Goal: Information Seeking & Learning: Learn about a topic

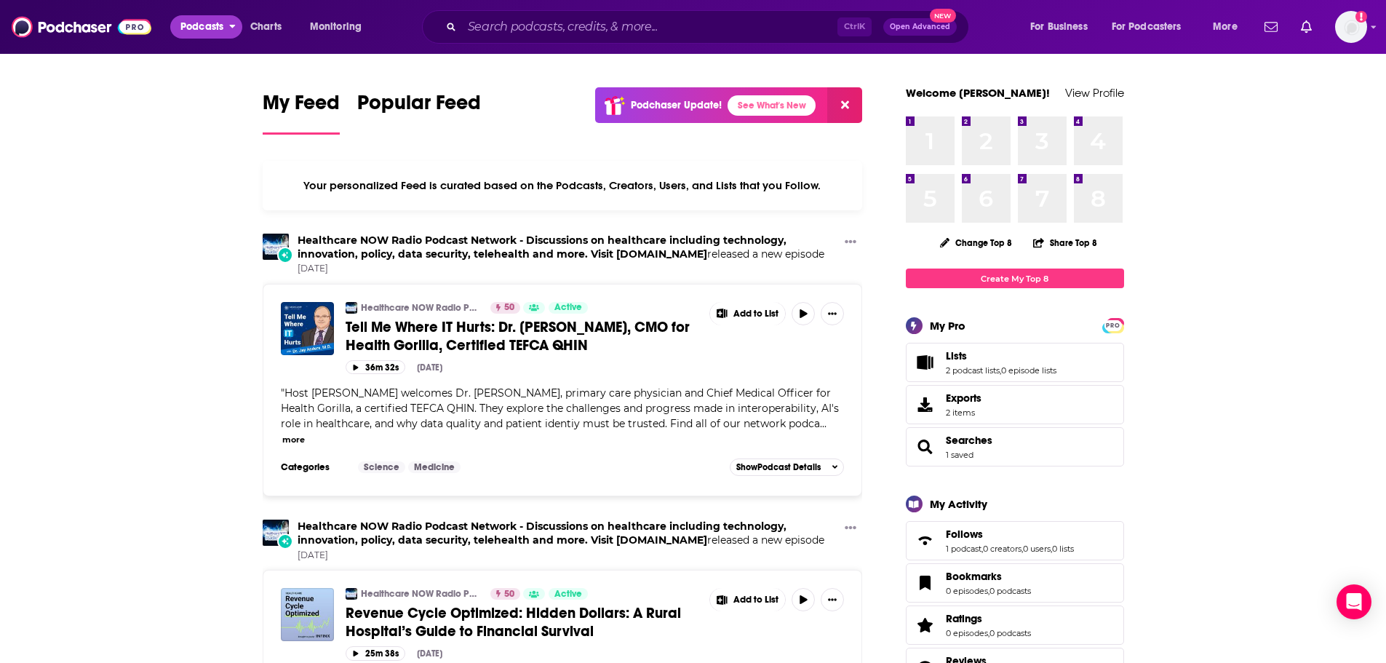
click at [195, 25] on span "Podcasts" at bounding box center [201, 27] width 43 height 20
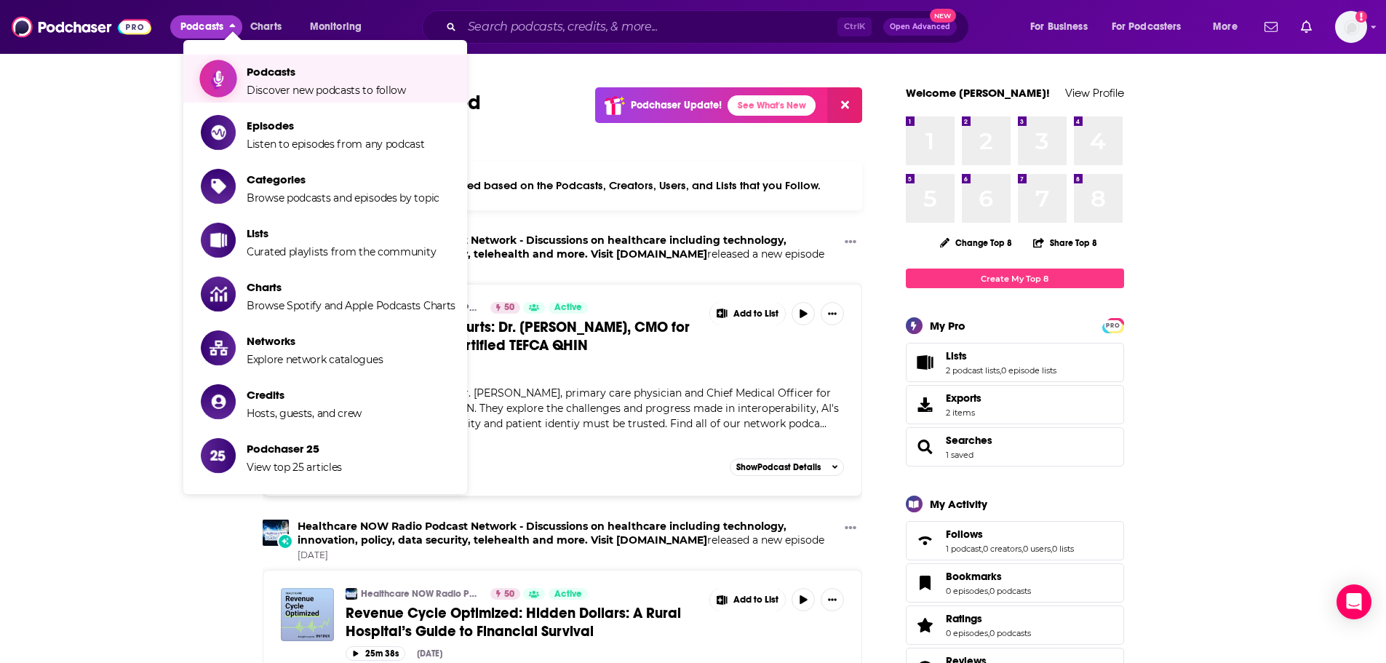
click at [268, 79] on span "Podcasts Discover new podcasts to follow" at bounding box center [326, 78] width 159 height 36
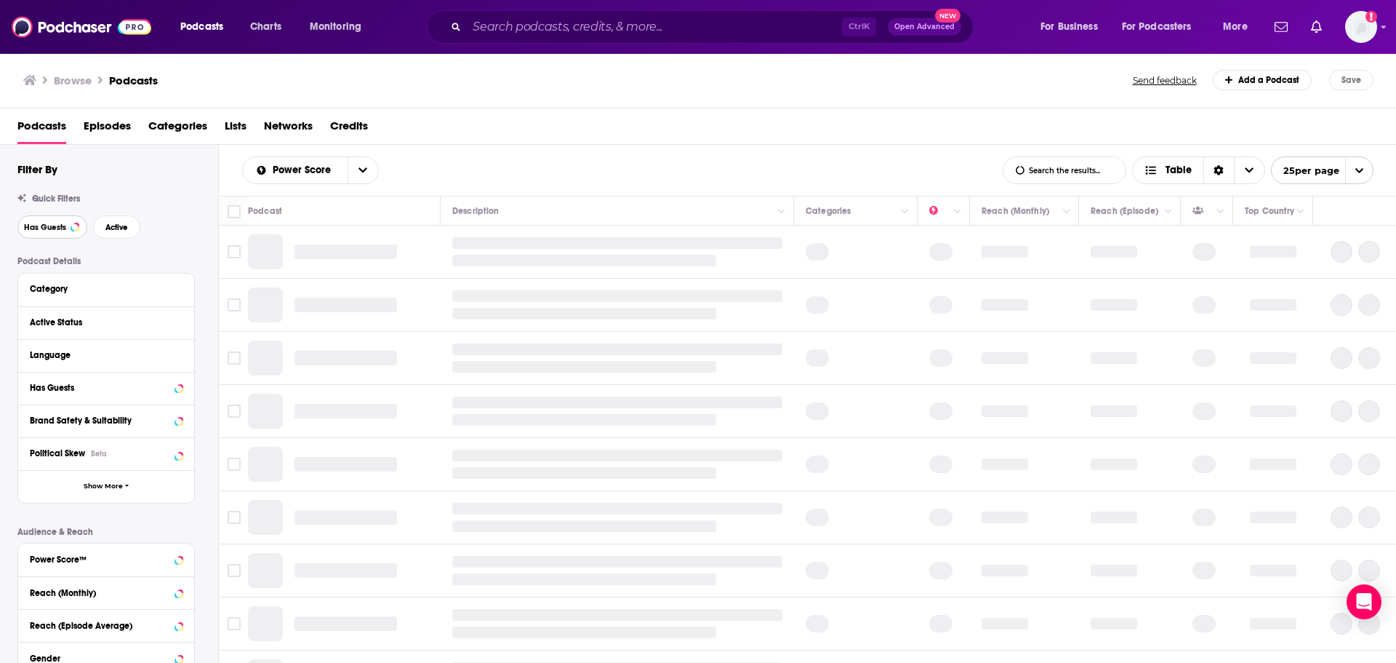
click at [56, 224] on span "Has Guests" at bounding box center [45, 227] width 42 height 8
click at [118, 230] on span "Active" at bounding box center [116, 227] width 23 height 8
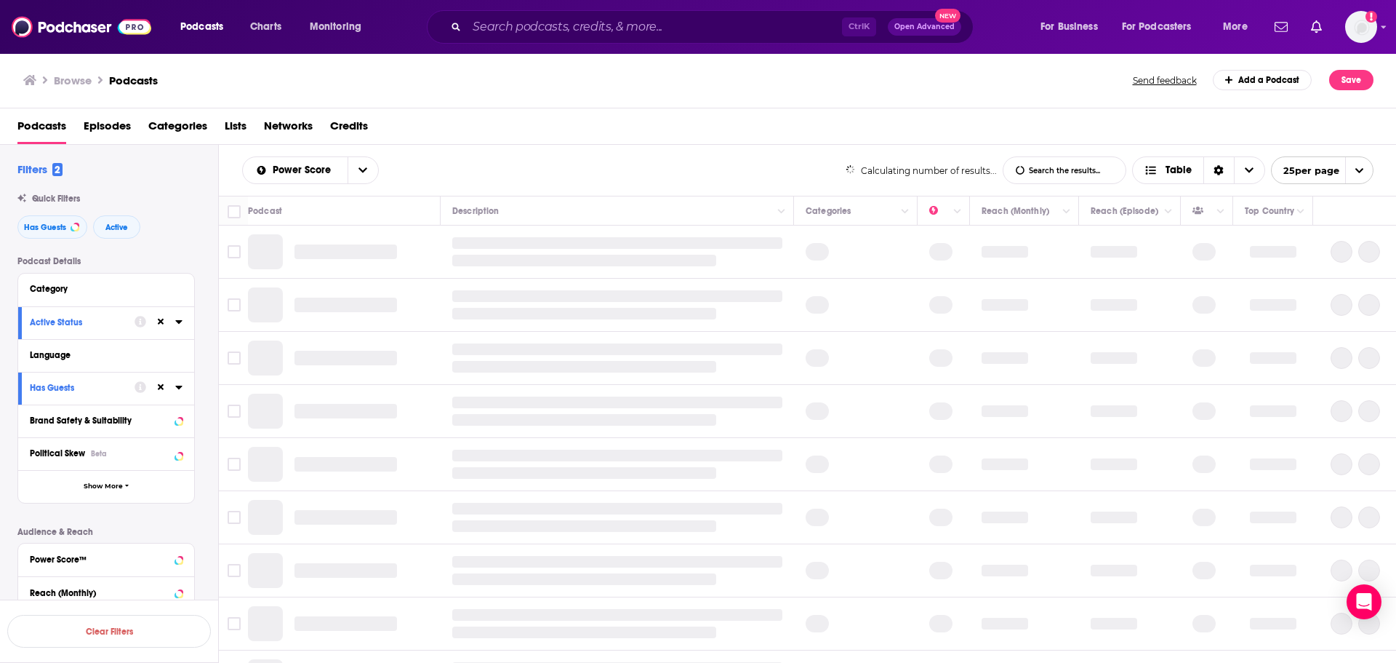
click at [193, 126] on span "Categories" at bounding box center [177, 129] width 59 height 30
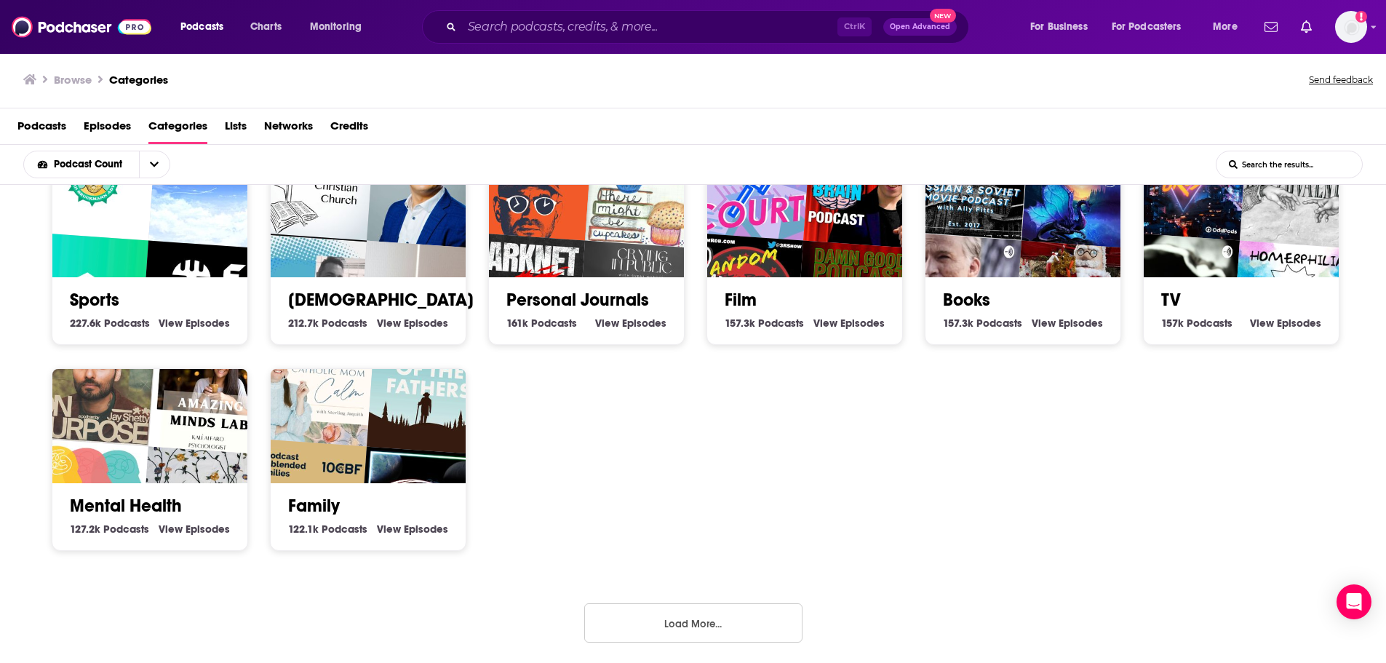
scroll to position [3, 0]
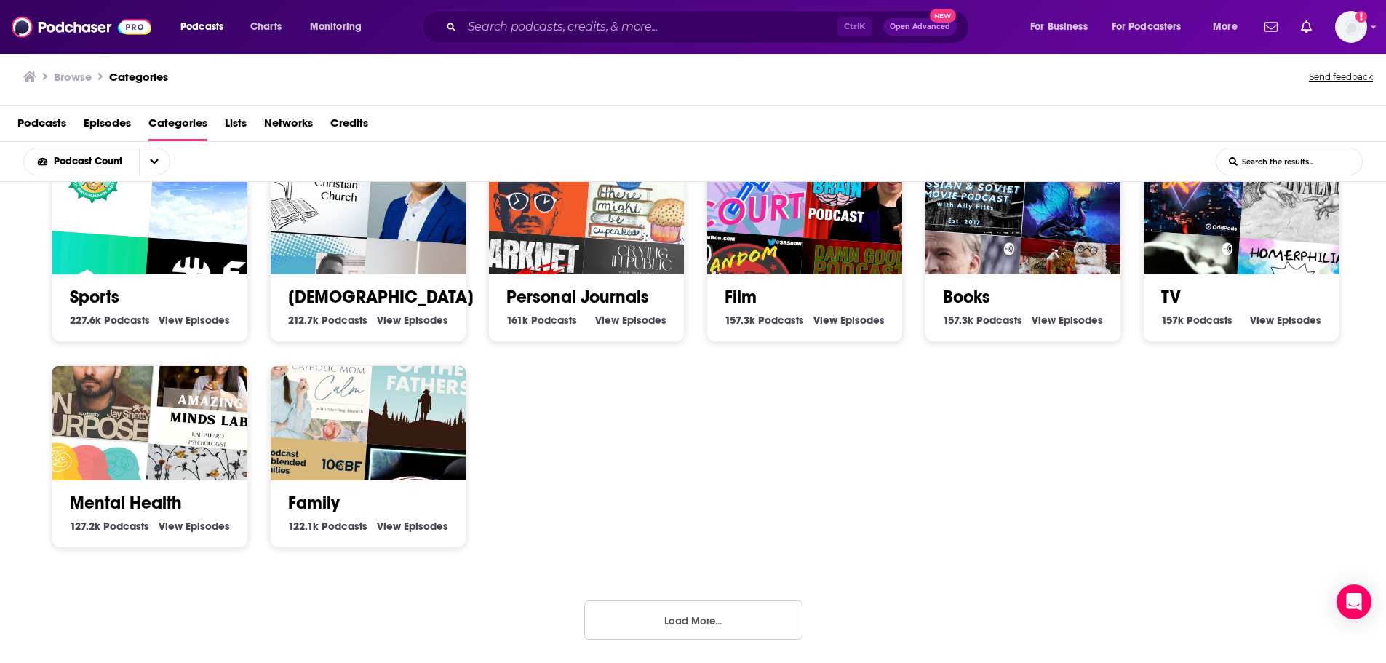
click at [740, 614] on button "Load More..." at bounding box center [693, 619] width 218 height 39
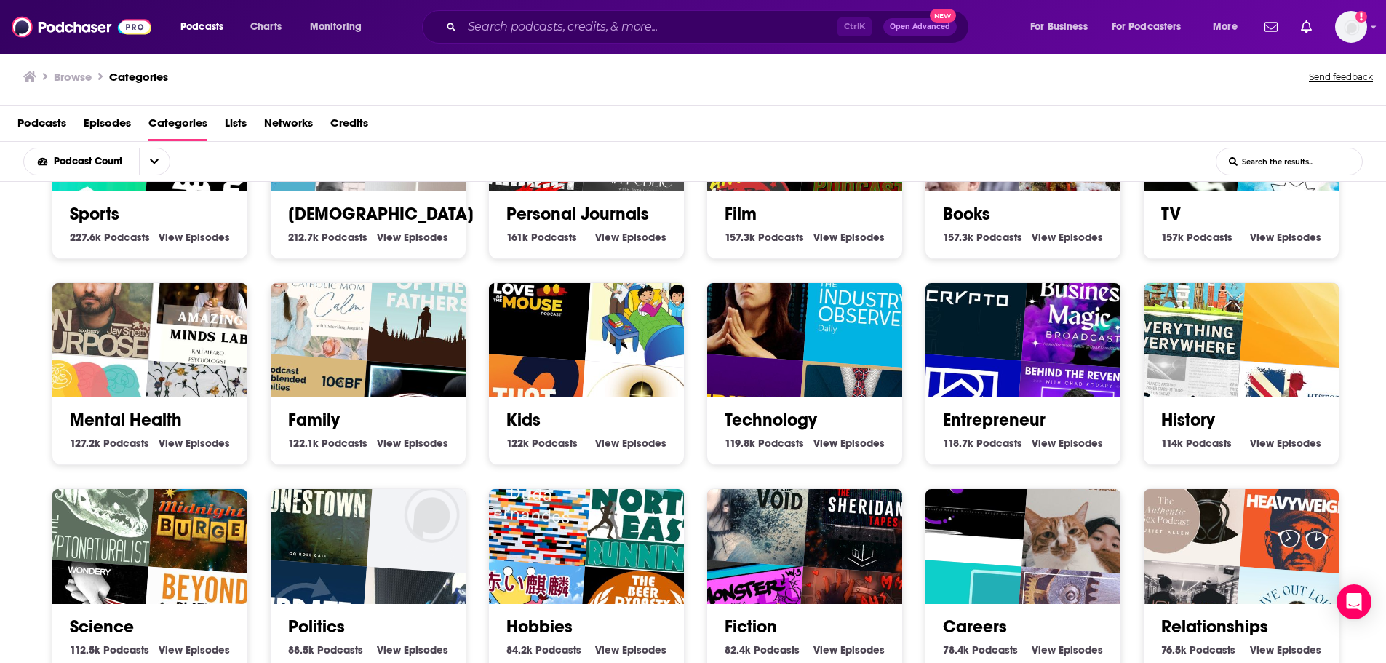
scroll to position [536, 0]
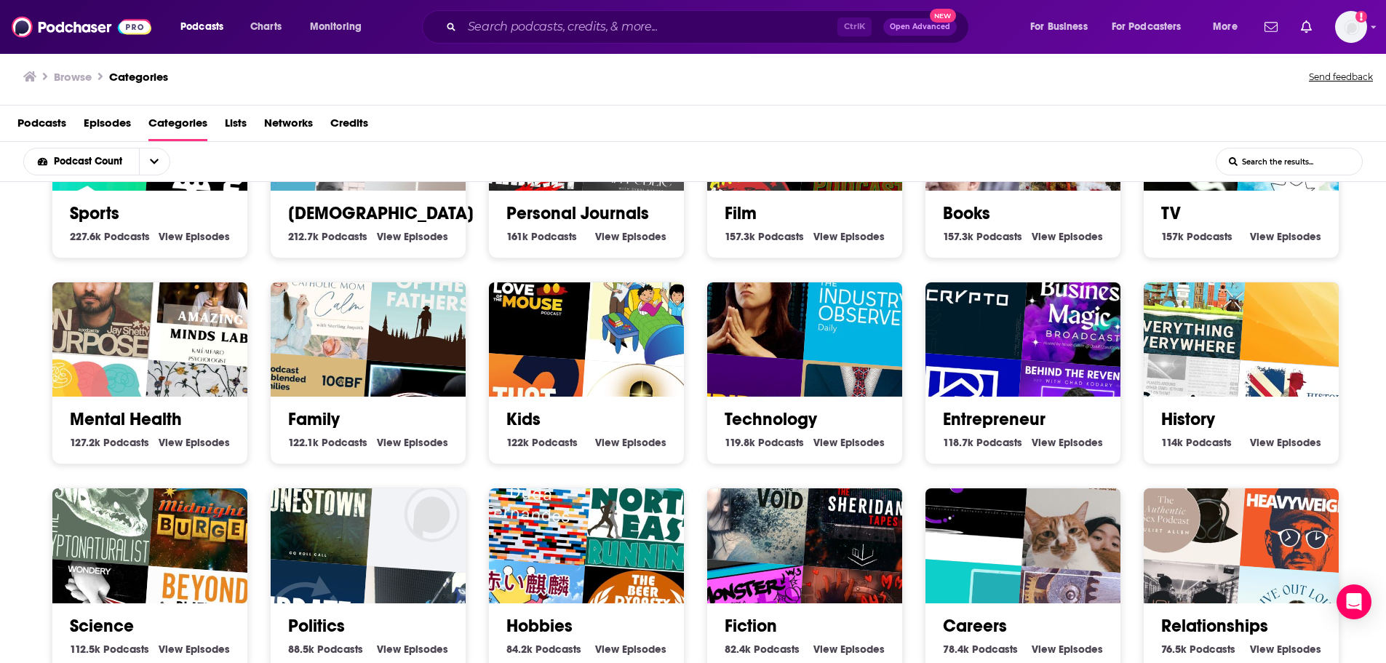
click at [796, 354] on img "Cryptocurrency for Beginners: with Crypto Casey" at bounding box center [749, 297] width 125 height 125
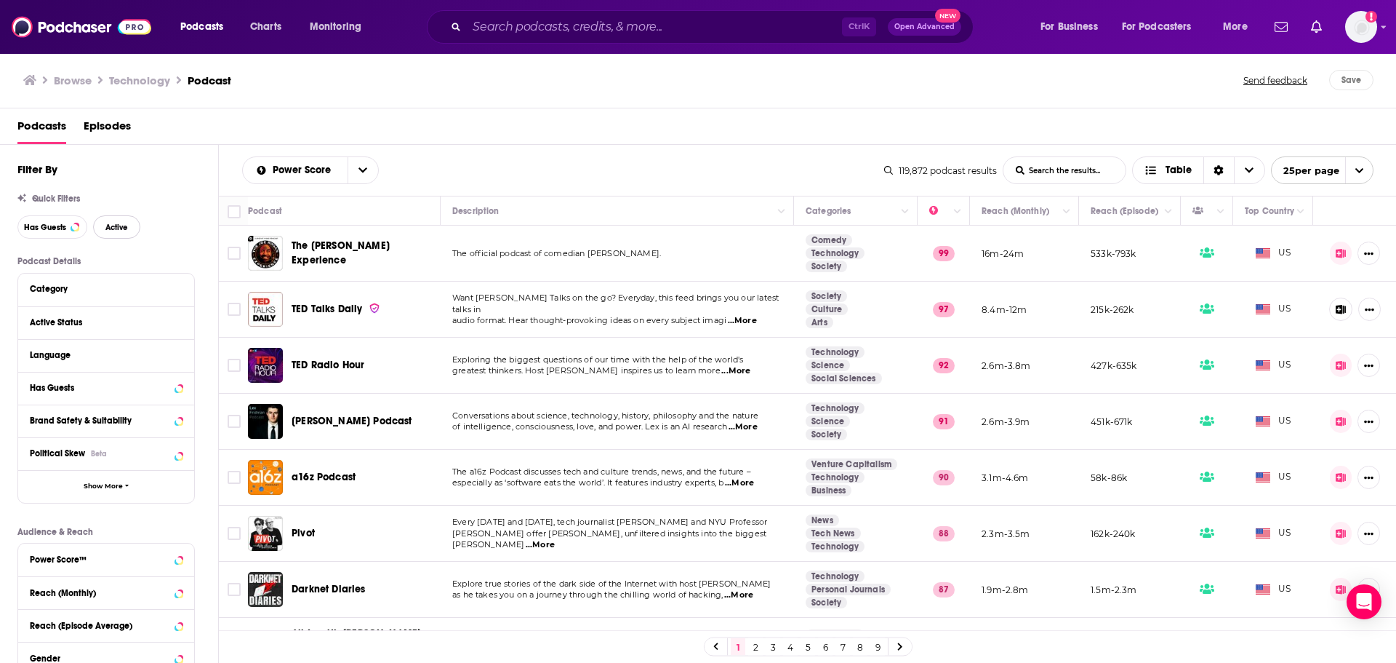
click at [123, 225] on span "Active" at bounding box center [116, 227] width 23 height 8
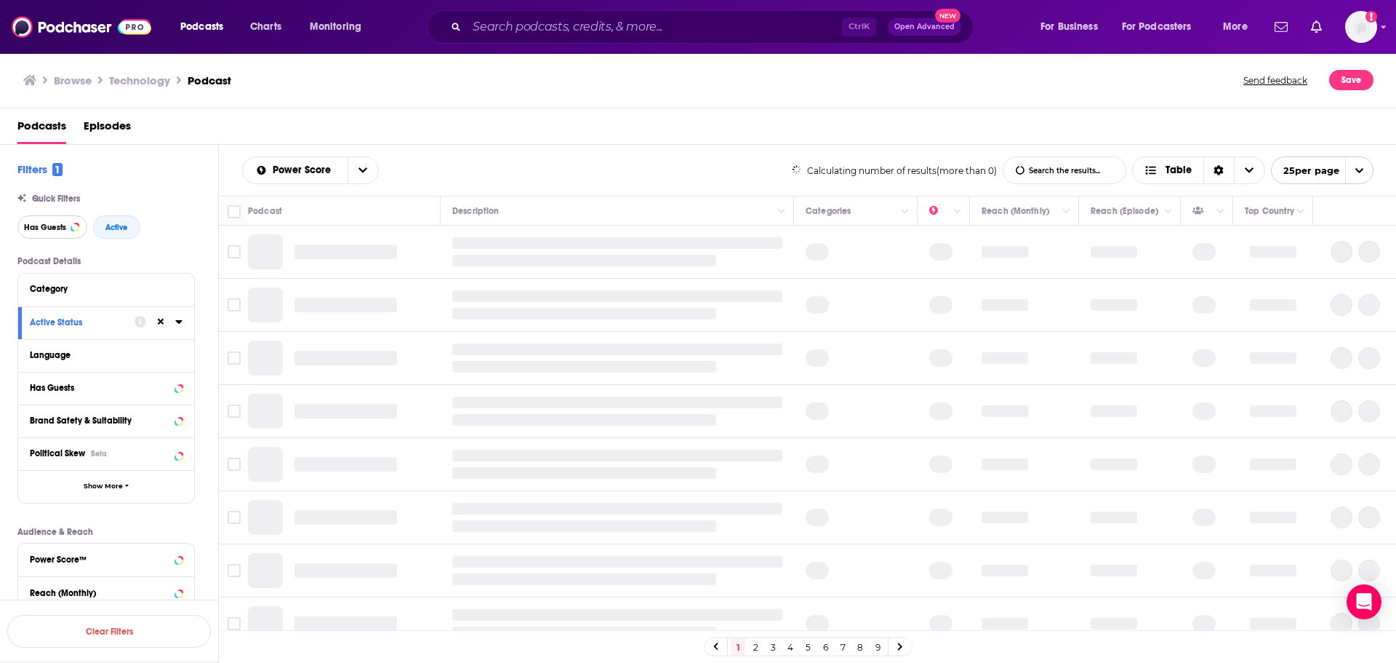
click at [53, 231] on span "Has Guests" at bounding box center [45, 227] width 42 height 8
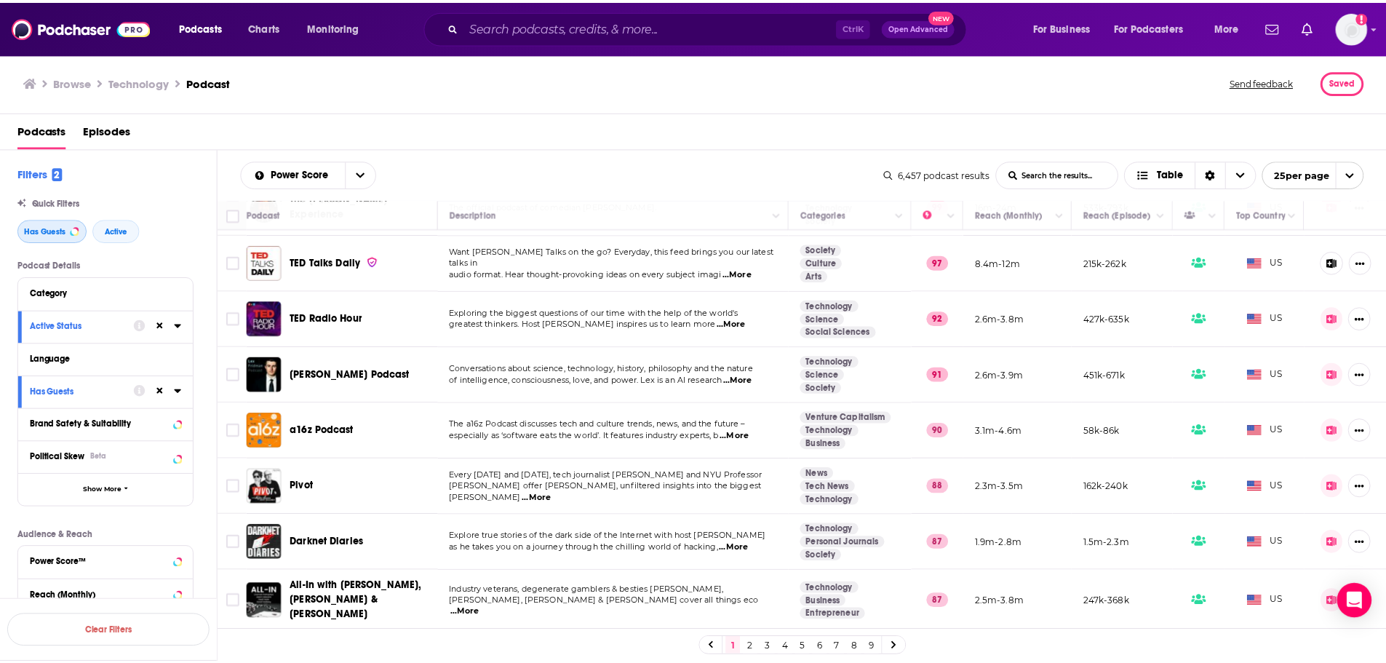
scroll to position [71, 0]
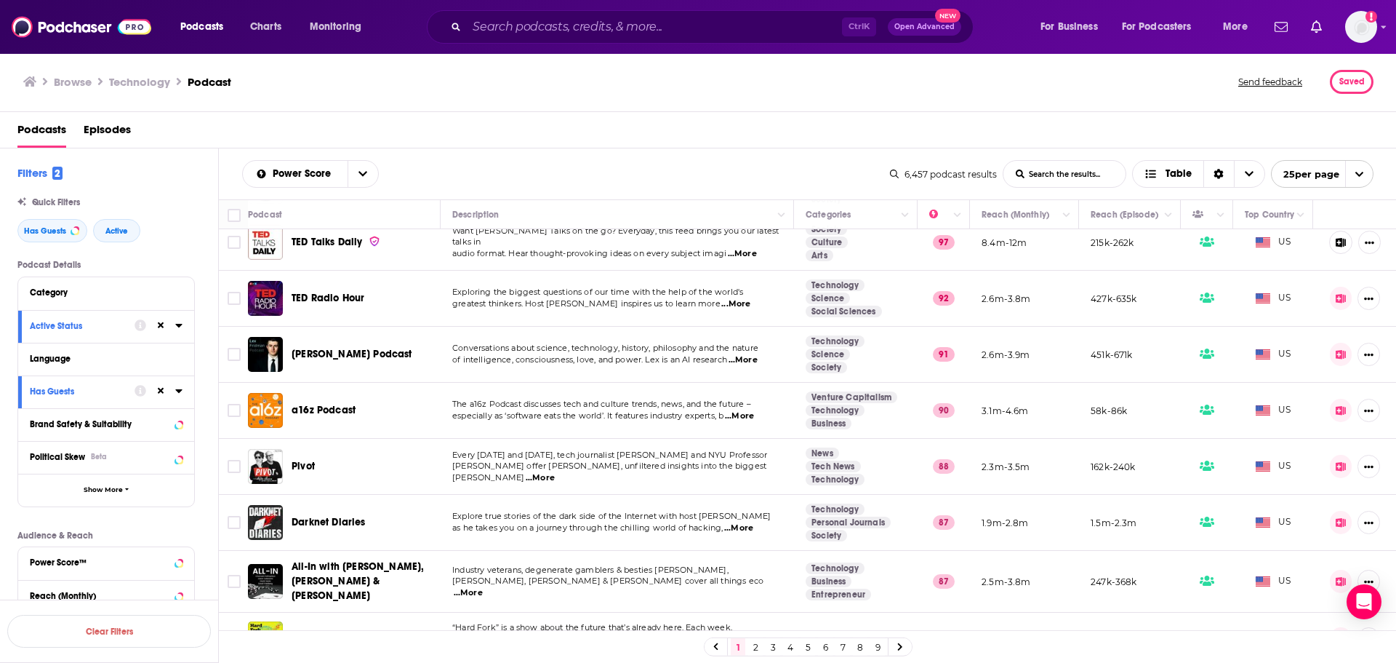
click at [740, 413] on span "...More" at bounding box center [739, 416] width 29 height 12
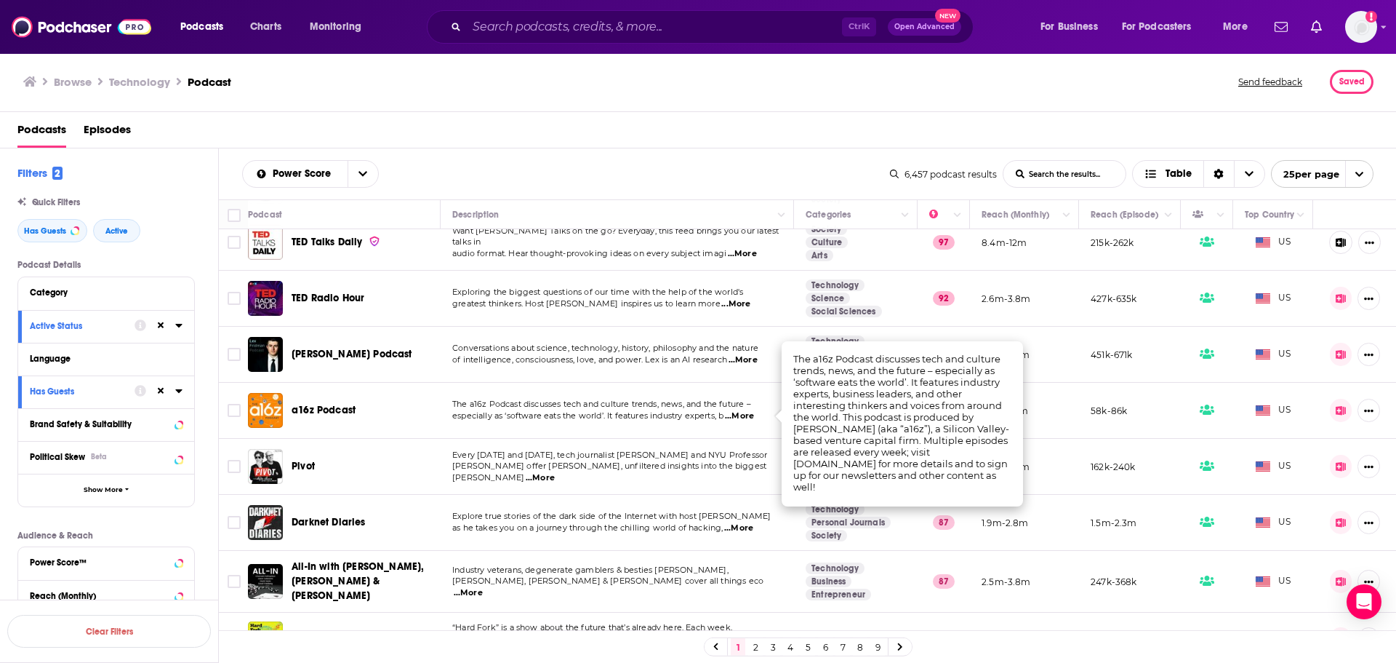
click at [610, 407] on span "The a16z Podcast discusses tech and culture trends, news, and the future –" at bounding box center [601, 404] width 299 height 10
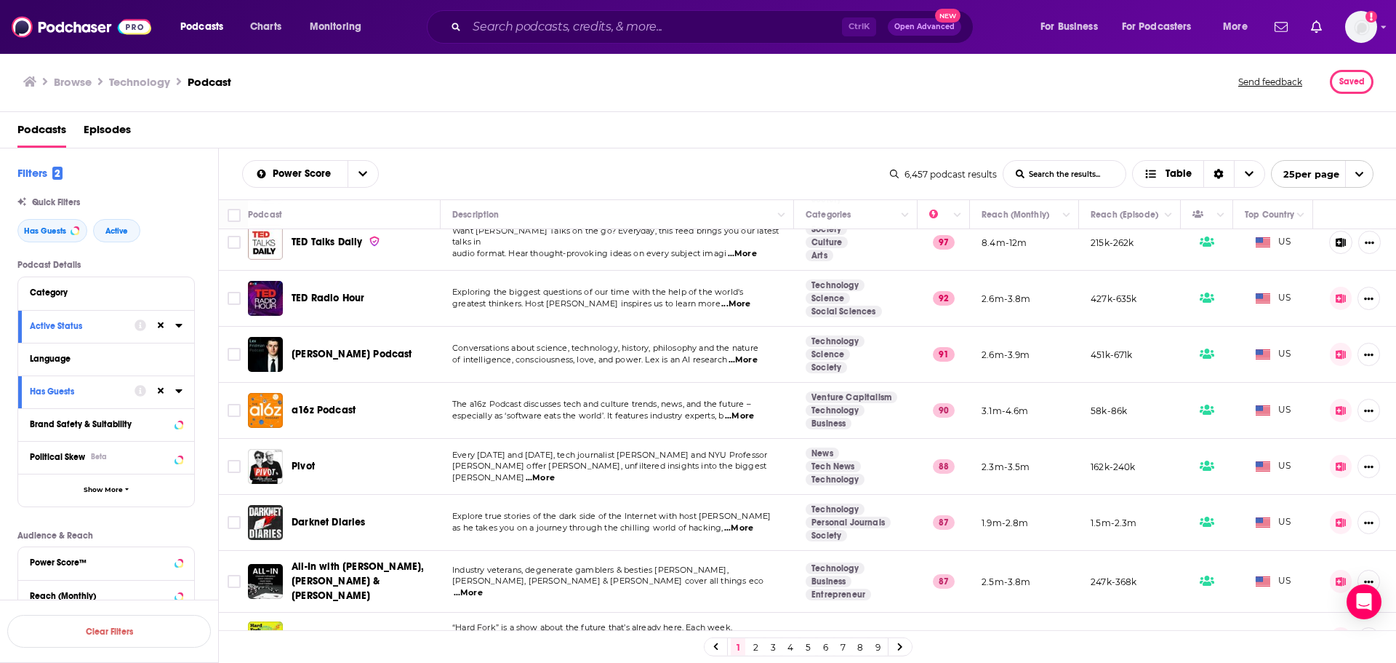
click at [610, 407] on span "The a16z Podcast discusses tech and culture trends, news, and the future –" at bounding box center [601, 404] width 299 height 10
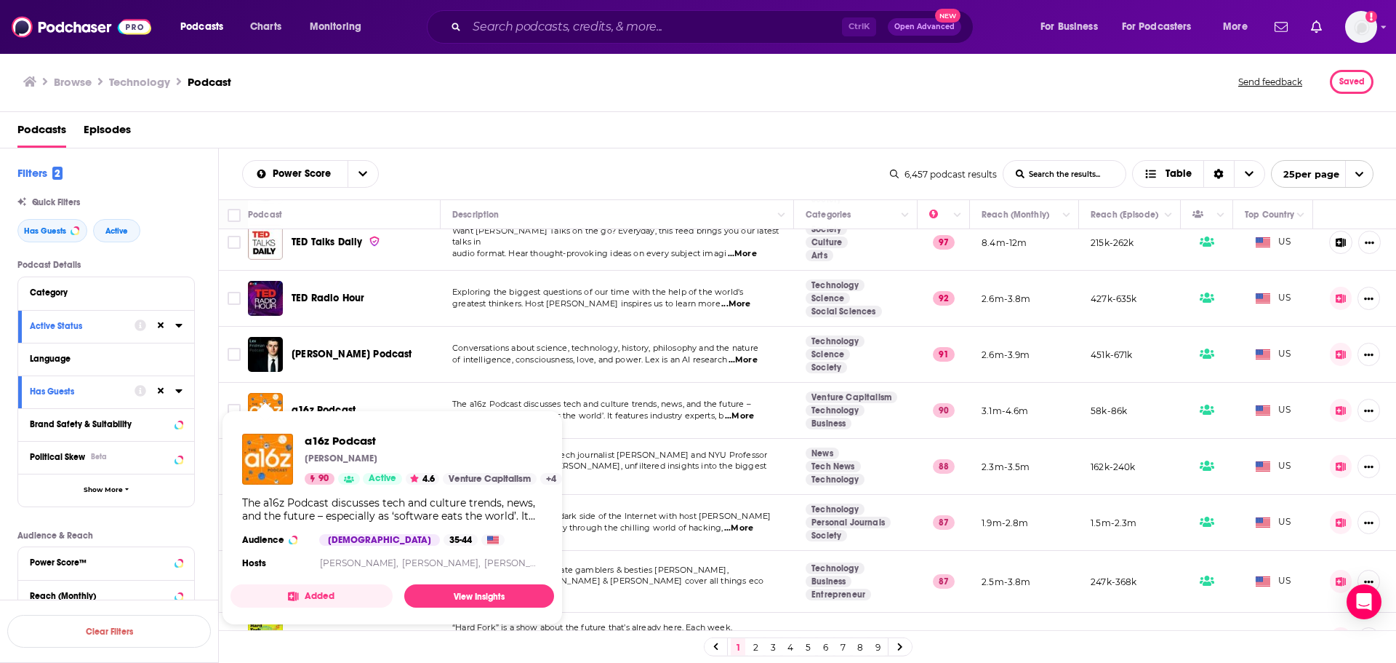
click at [311, 412] on span "a16z Podcast [PERSON_NAME] 90 Active 4.6 Venture Capitalism + 4 The a16z Podcas…" at bounding box center [393, 517] width 324 height 215
click at [522, 592] on link "View Insights" at bounding box center [479, 595] width 150 height 23
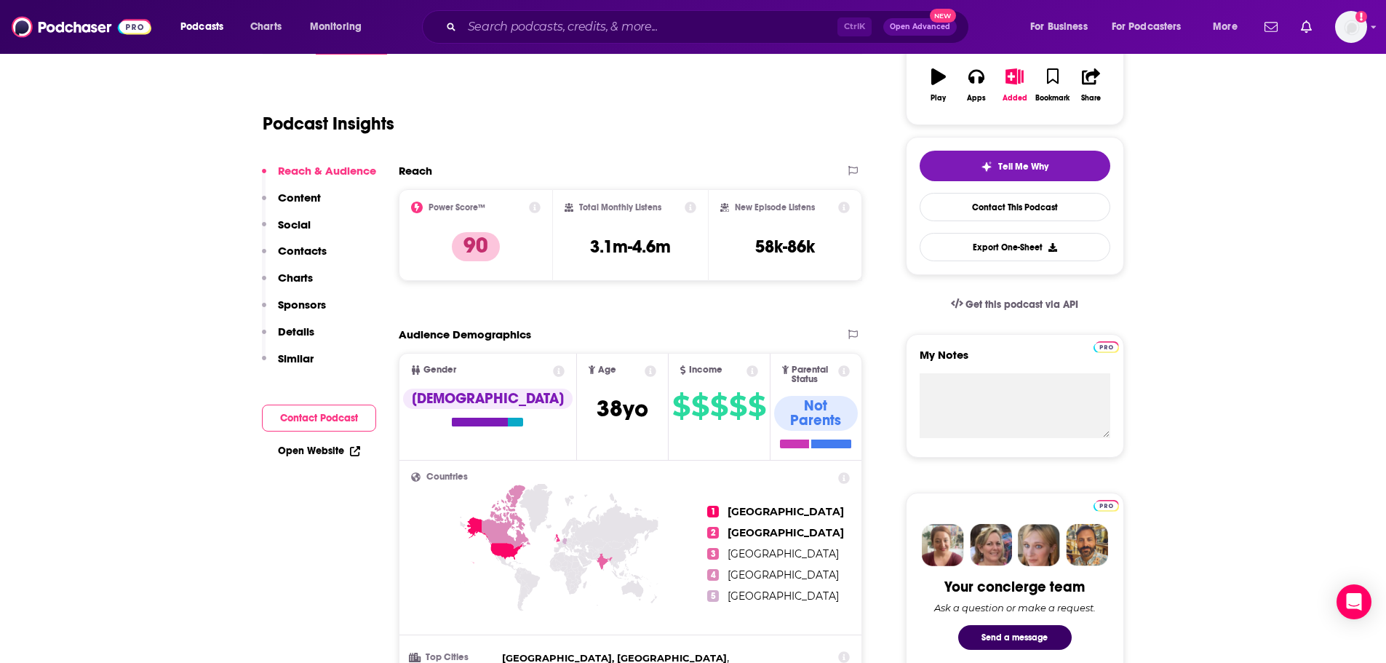
scroll to position [257, 0]
click at [329, 451] on link "Open Website" at bounding box center [319, 450] width 82 height 12
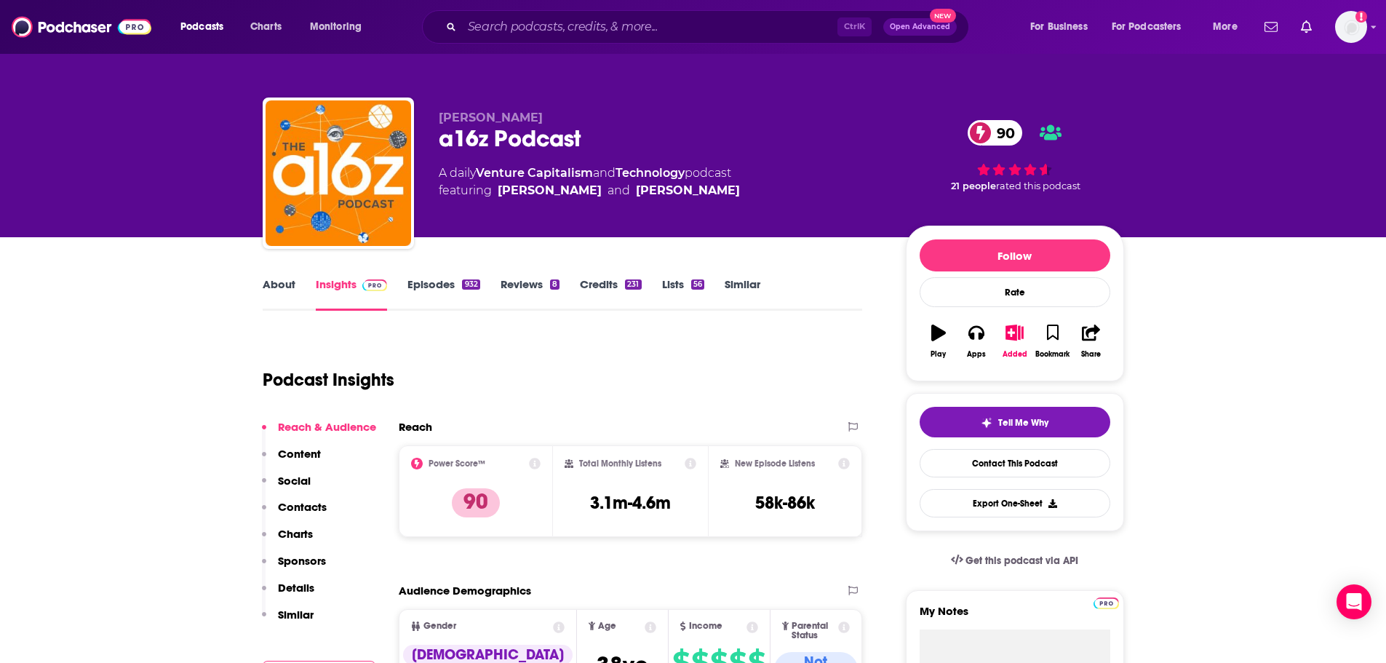
click at [273, 289] on link "About" at bounding box center [279, 293] width 33 height 33
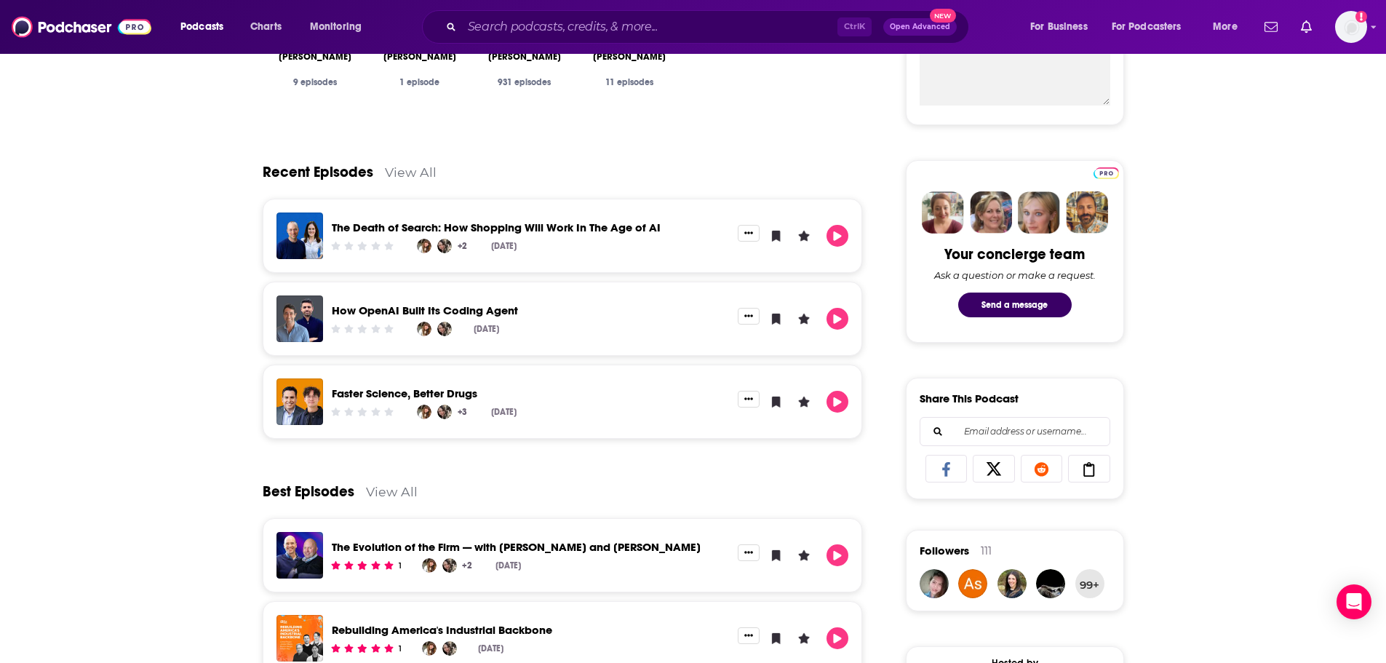
scroll to position [586, 0]
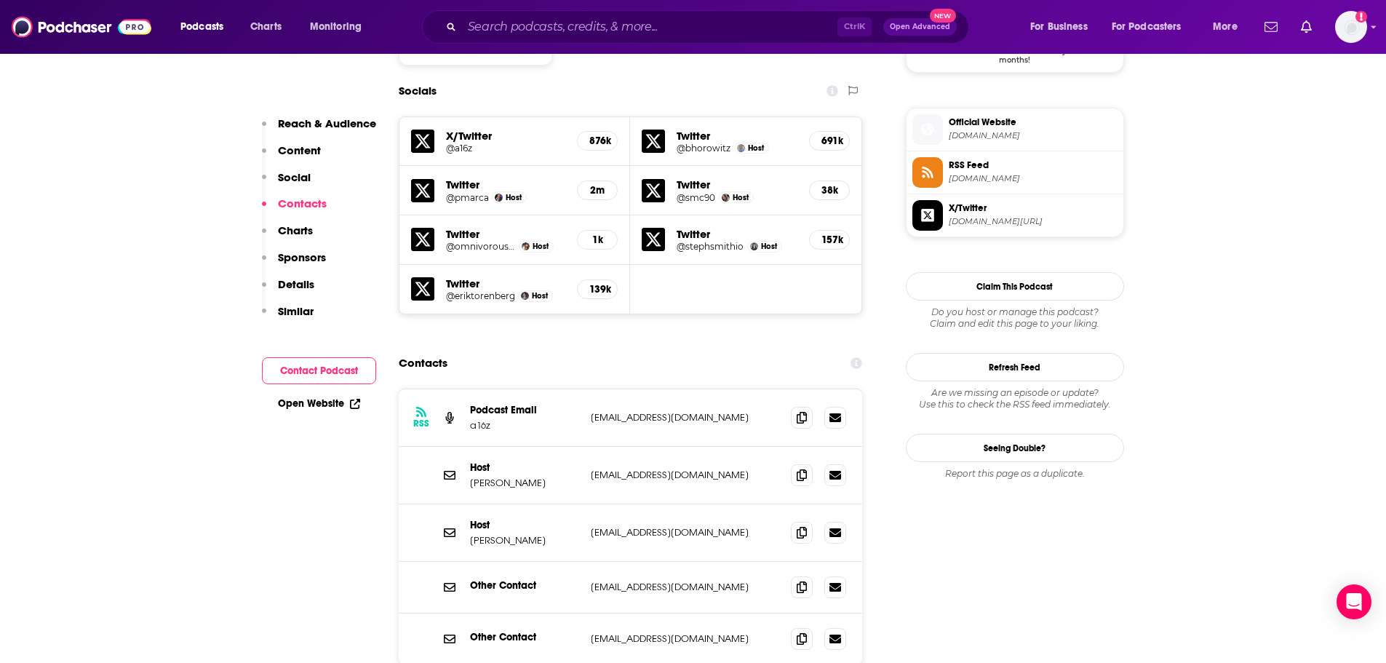
scroll to position [1269, 0]
click at [802, 410] on icon at bounding box center [801, 416] width 10 height 12
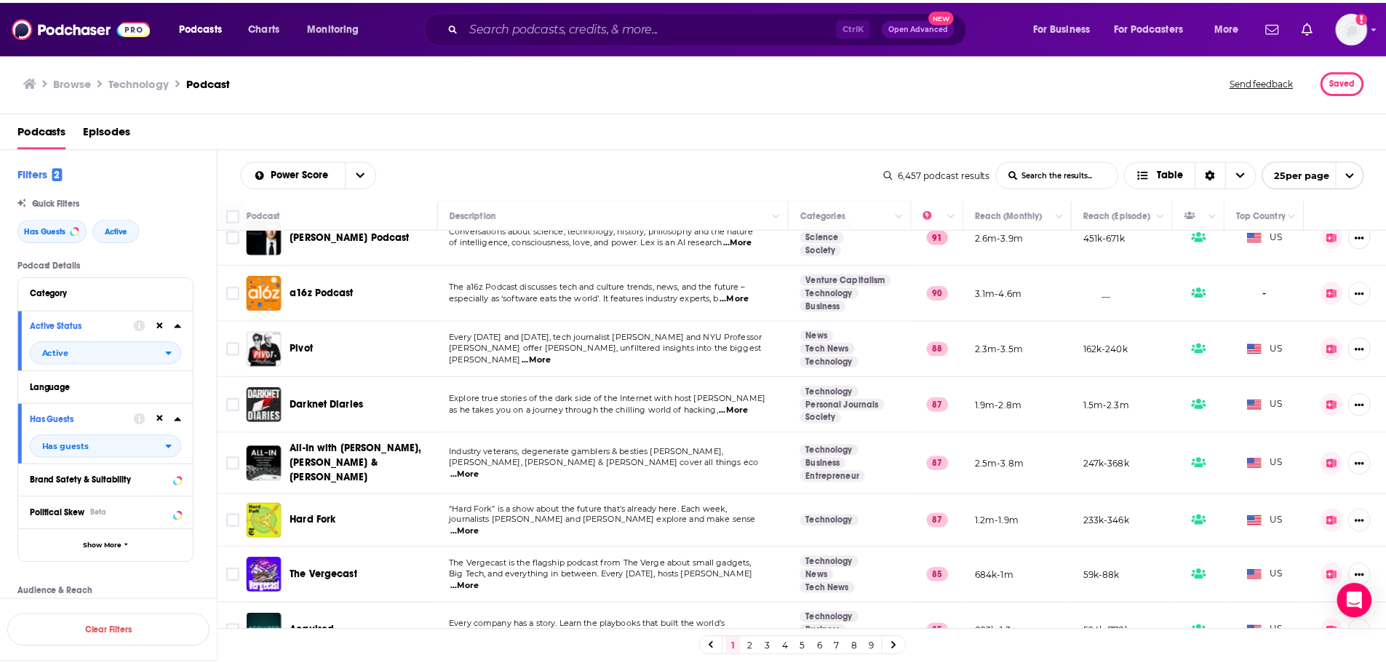
scroll to position [183, 0]
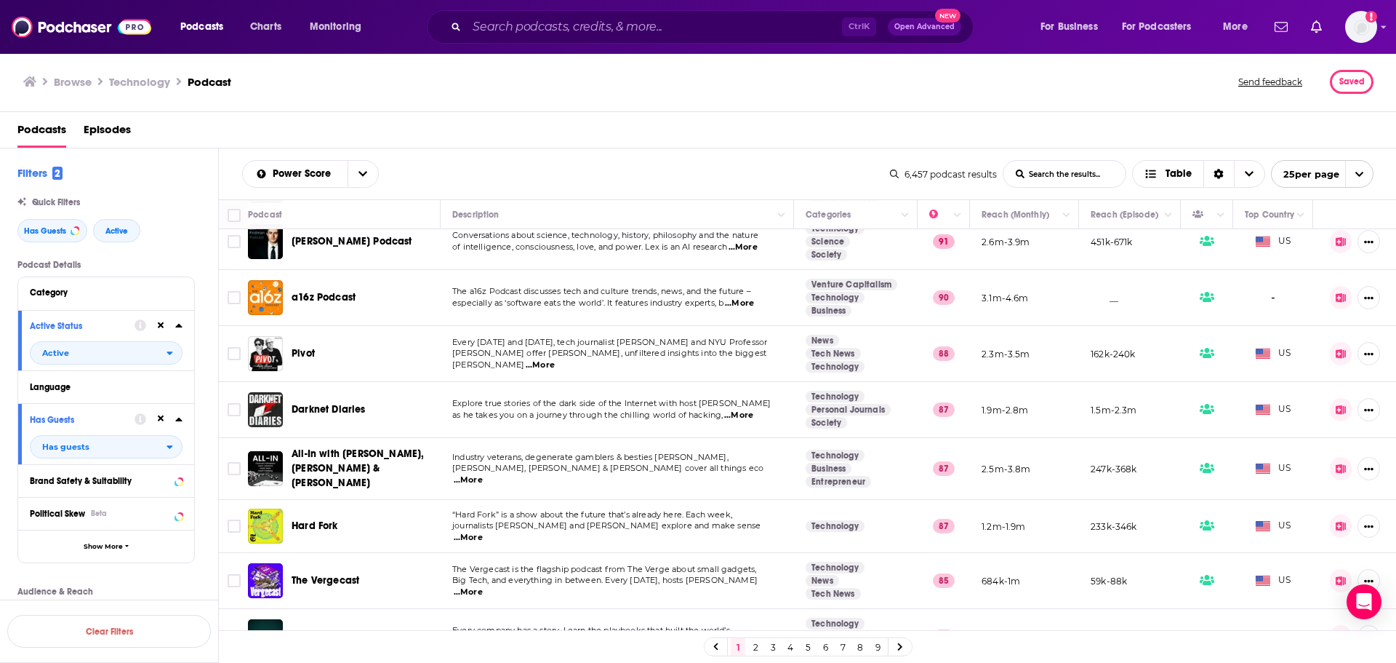
click at [555, 359] on span "...More" at bounding box center [540, 365] width 29 height 12
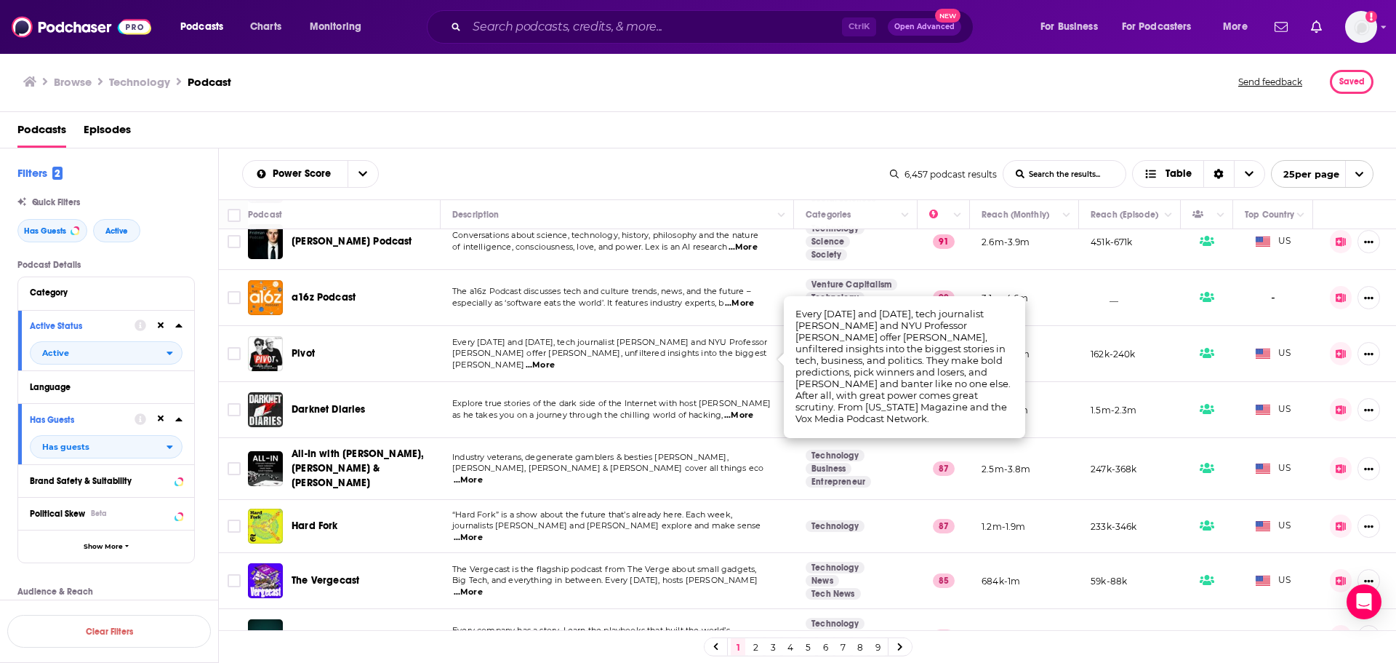
click at [697, 347] on span "Every [DATE] and [DATE], tech journalist [PERSON_NAME] and NYU Professor" at bounding box center [609, 342] width 315 height 10
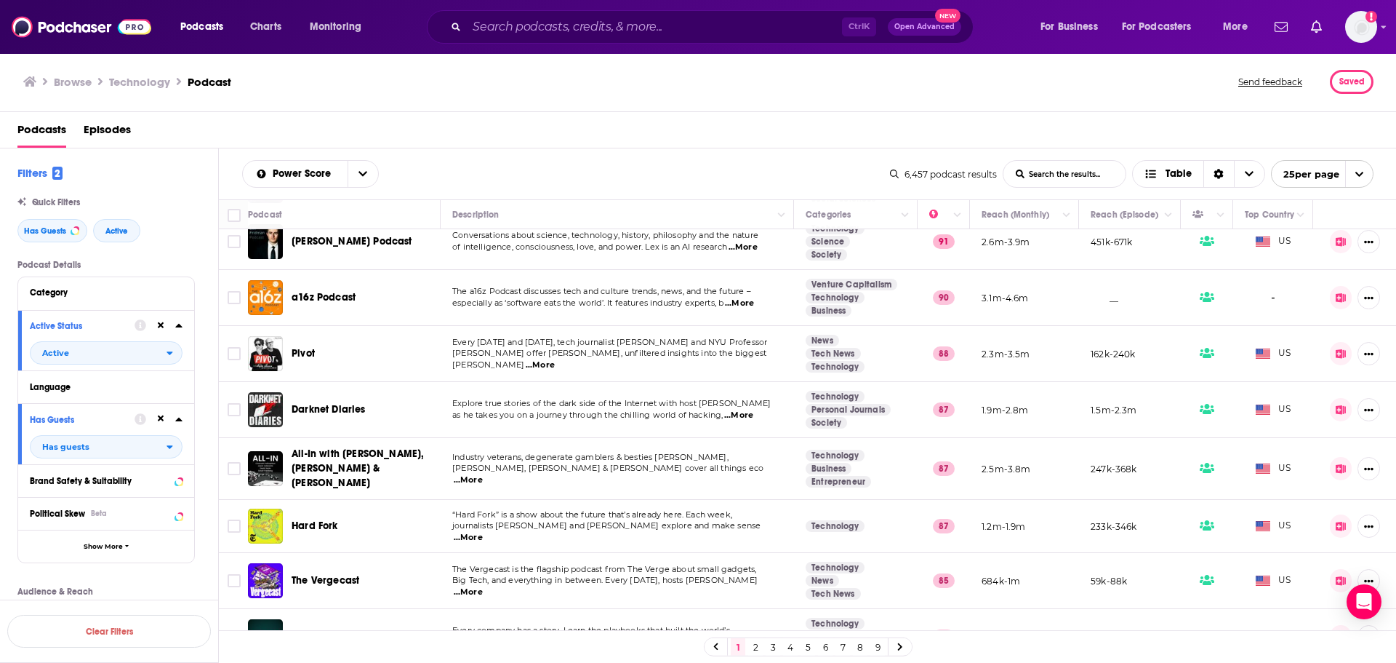
click at [555, 361] on span "...More" at bounding box center [540, 365] width 29 height 12
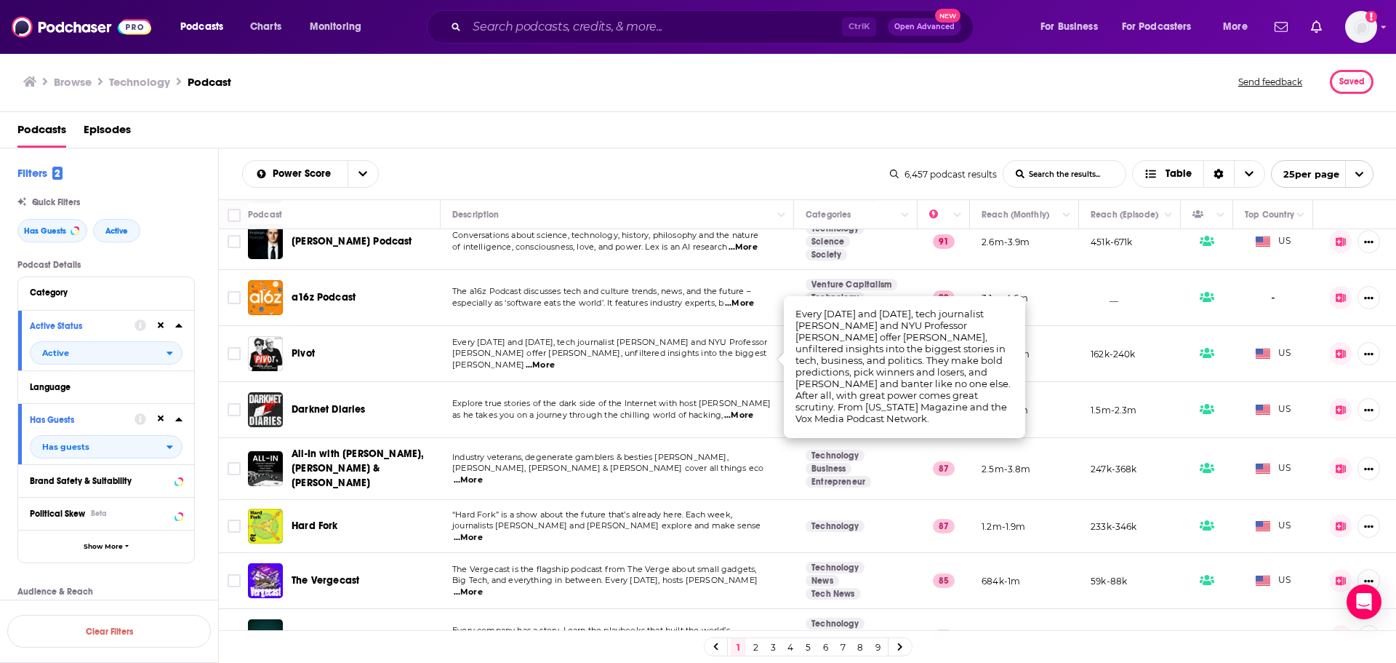
click at [609, 337] on td "Every [DATE] and [DATE], tech journalist [PERSON_NAME] and NYU Professor [PERSO…" at bounding box center [617, 354] width 353 height 56
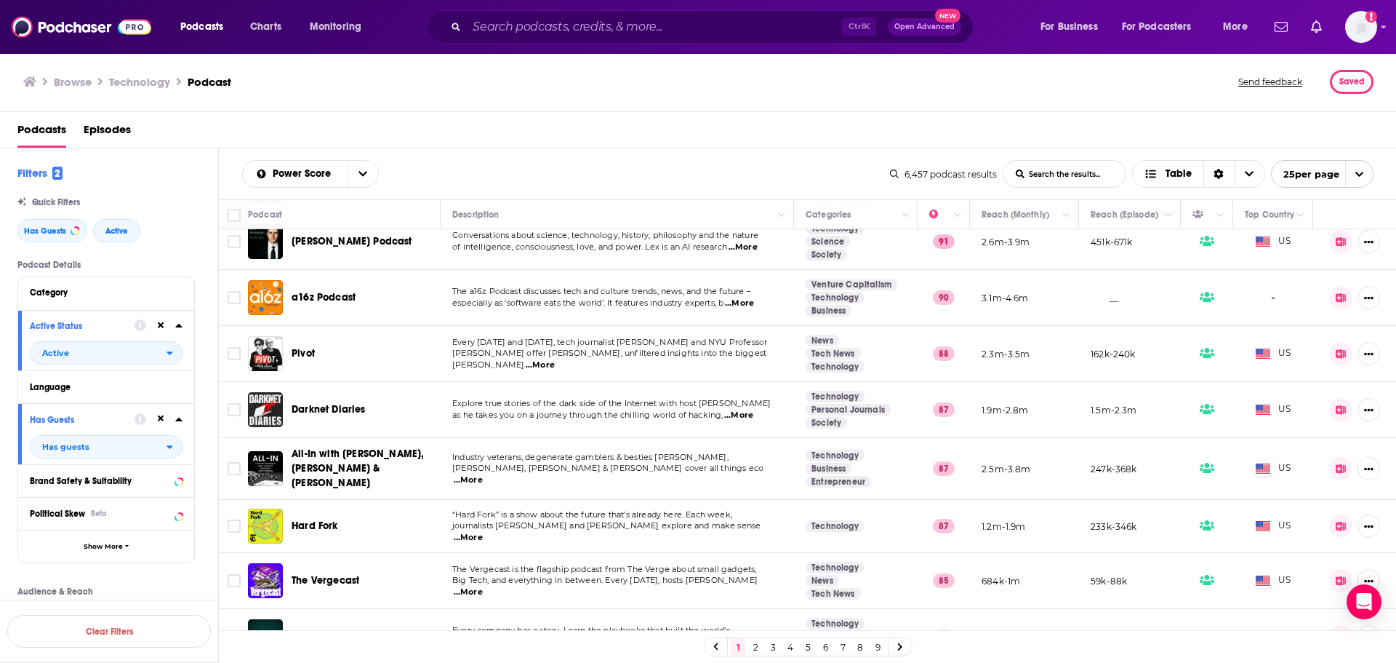
click at [300, 352] on span "Pivot" at bounding box center [303, 353] width 23 height 12
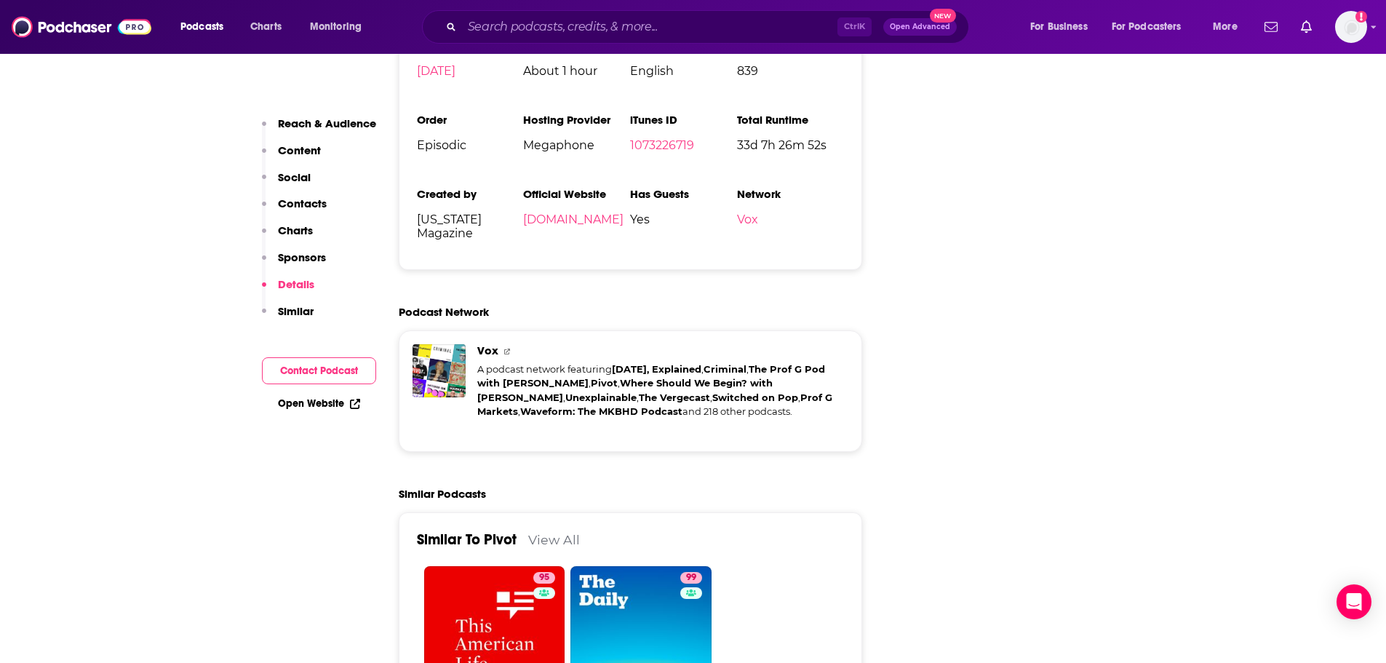
scroll to position [2954, 0]
